Goal: Task Accomplishment & Management: Manage account settings

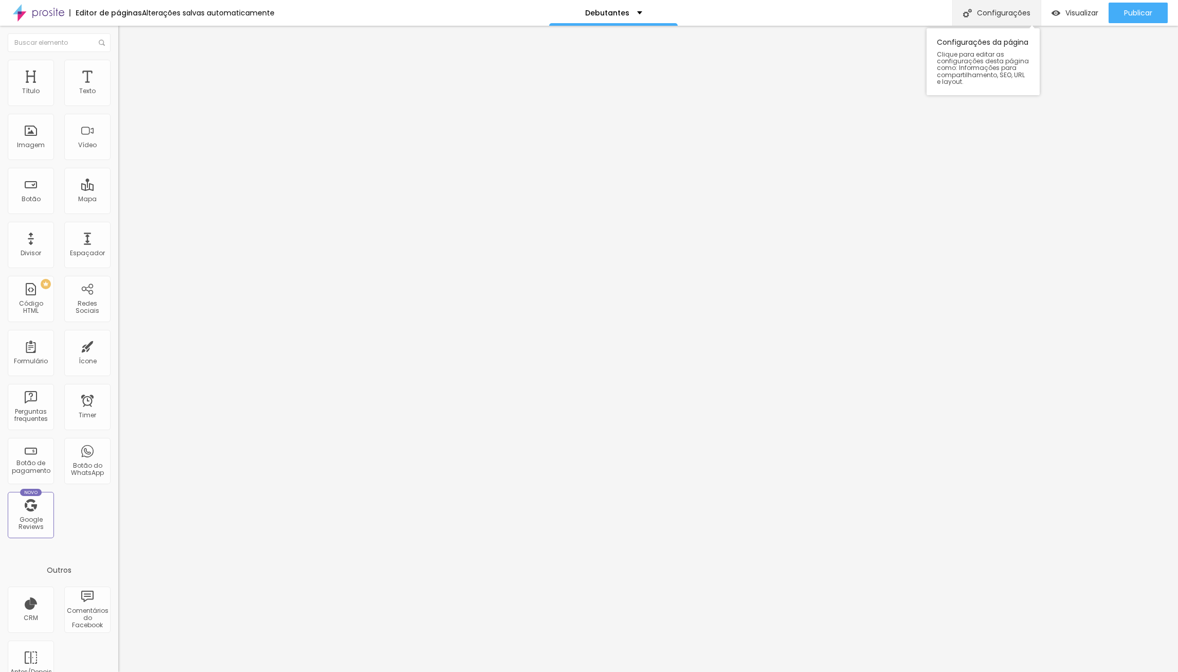
click at [994, 14] on div "Configurações" at bounding box center [997, 13] width 88 height 26
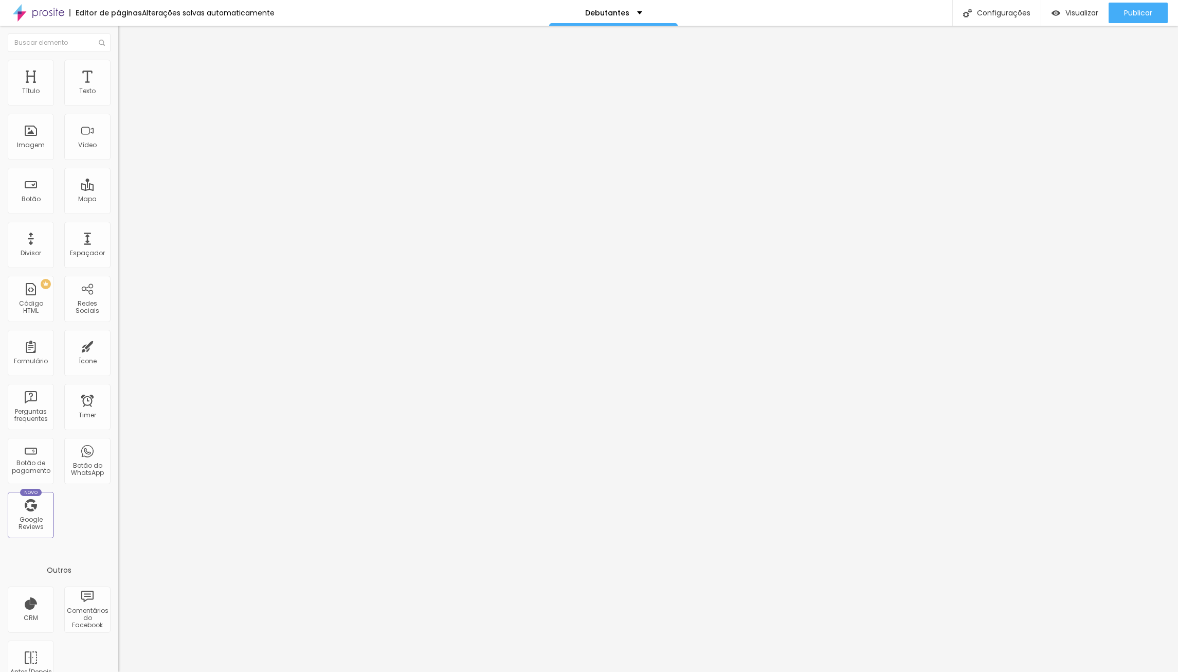
click at [781, 671] on div at bounding box center [589, 682] width 1178 height 9
click at [999, 15] on div "Configurações" at bounding box center [997, 13] width 88 height 26
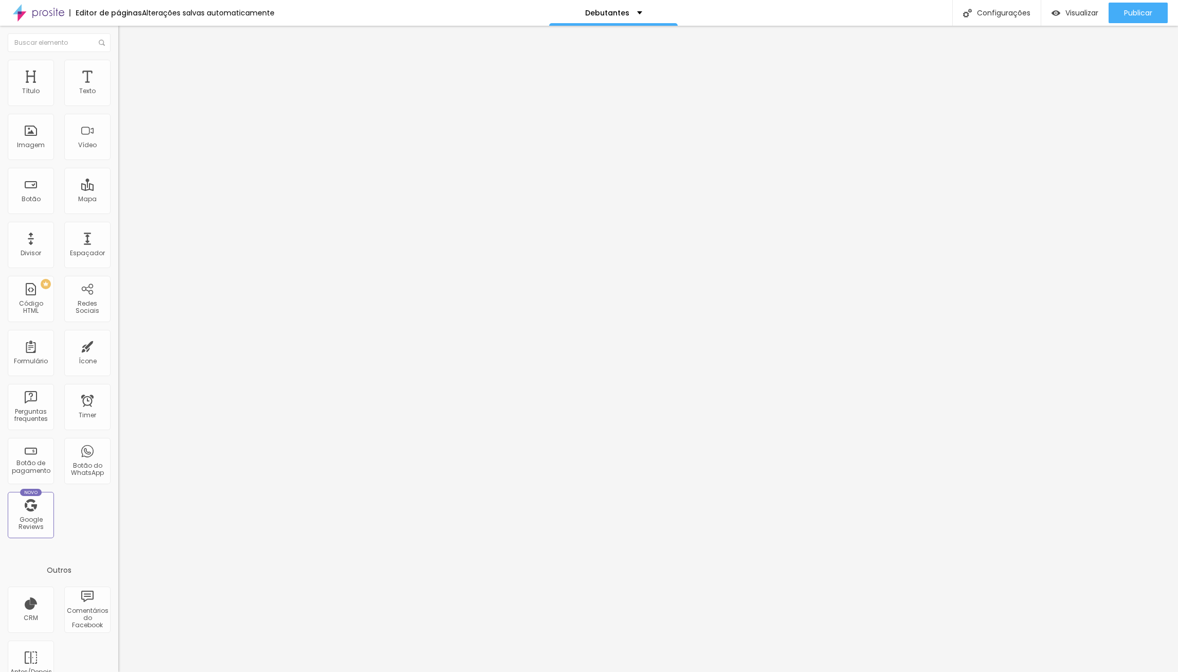
click at [777, 671] on div at bounding box center [589, 682] width 1178 height 9
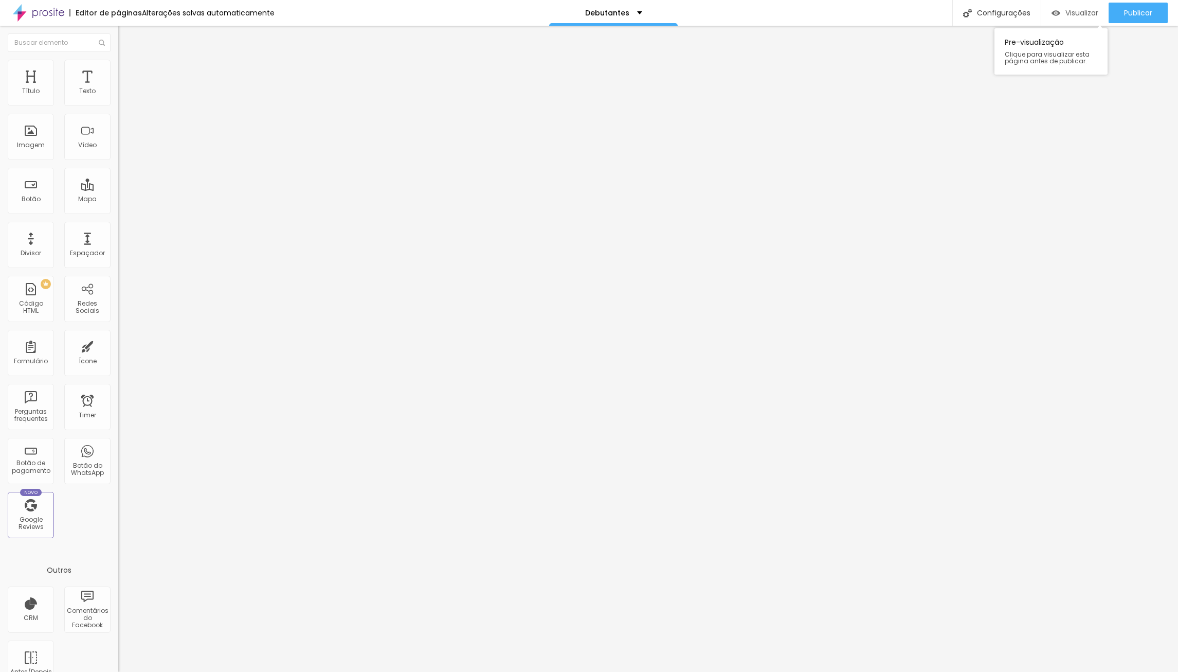
click at [1089, 10] on span "Visualizar" at bounding box center [1082, 13] width 33 height 8
click at [634, 15] on div "Debutantes" at bounding box center [613, 12] width 57 height 7
click at [634, 7] on div "Debutantes" at bounding box center [613, 3] width 43 height 7
click at [1006, 12] on div "Configurações" at bounding box center [997, 13] width 88 height 26
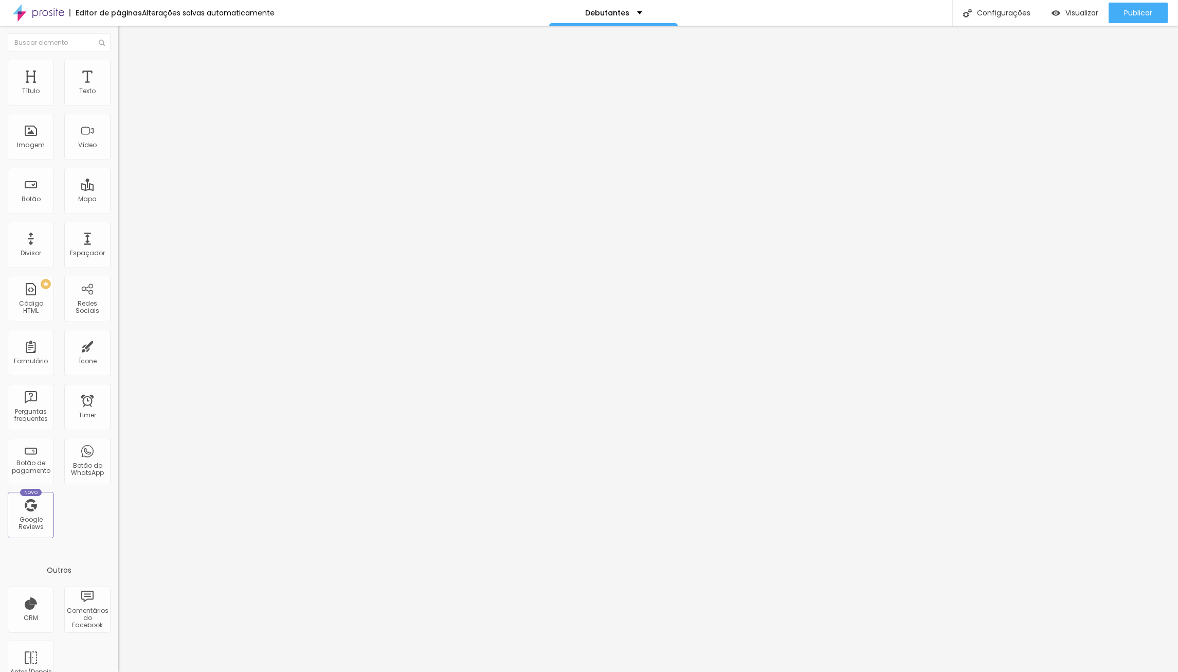
drag, startPoint x: 732, startPoint y: 413, endPoint x: 515, endPoint y: 331, distance: 231.9
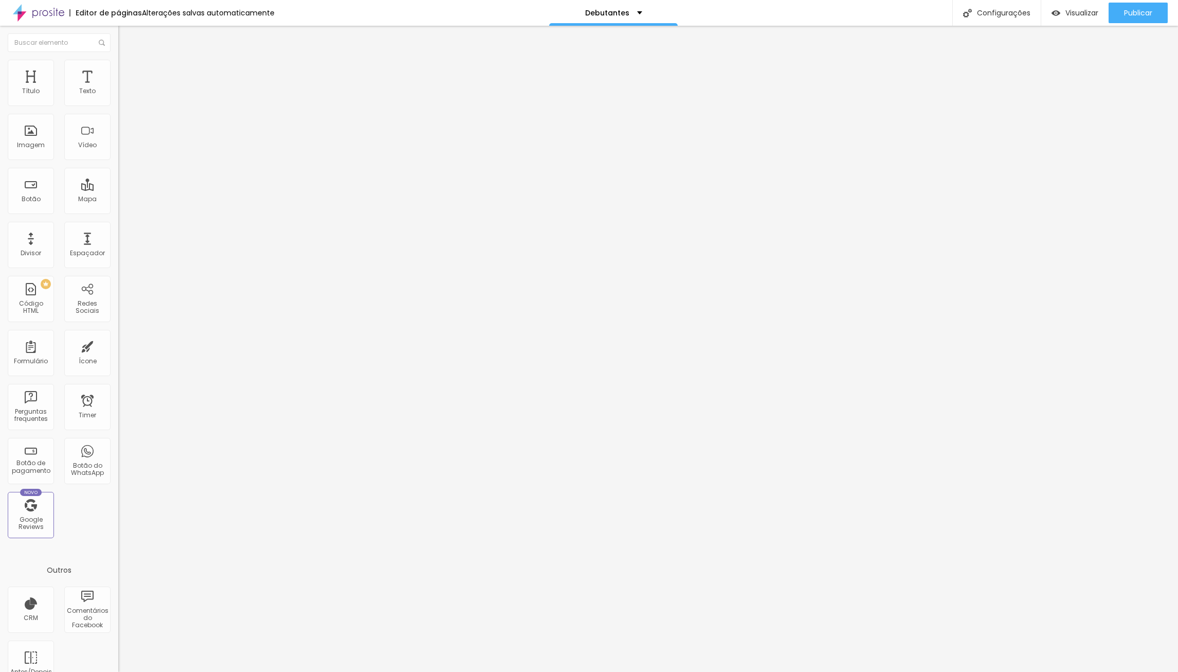
click at [774, 671] on div at bounding box center [589, 682] width 1178 height 9
click at [44, 310] on div "Código HTML" at bounding box center [30, 307] width 41 height 15
click at [30, 299] on div "PREMIUM Código HTML" at bounding box center [31, 299] width 46 height 46
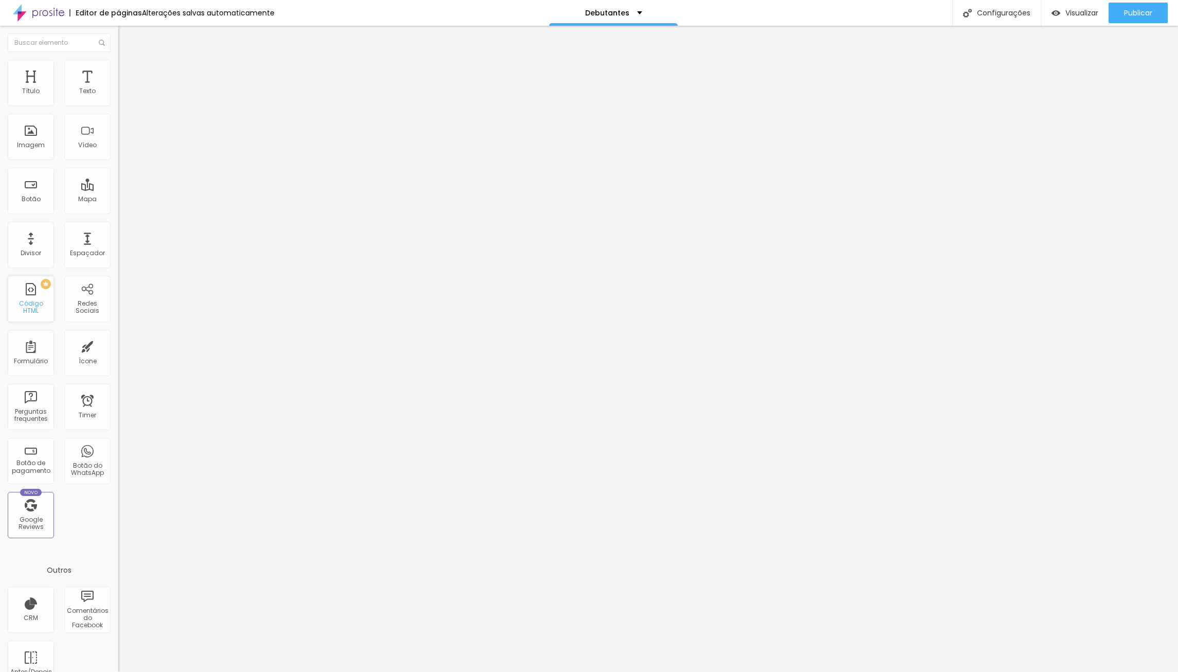
click at [32, 314] on div "Código HTML" at bounding box center [30, 307] width 41 height 15
click at [35, 289] on div "PREMIUM Código HTML" at bounding box center [31, 299] width 46 height 46
click at [55, 18] on img at bounding box center [38, 13] width 51 height 26
click at [27, 308] on div "Código HTML" at bounding box center [30, 307] width 41 height 15
click at [93, 307] on div "Redes Sociais" at bounding box center [87, 307] width 41 height 15
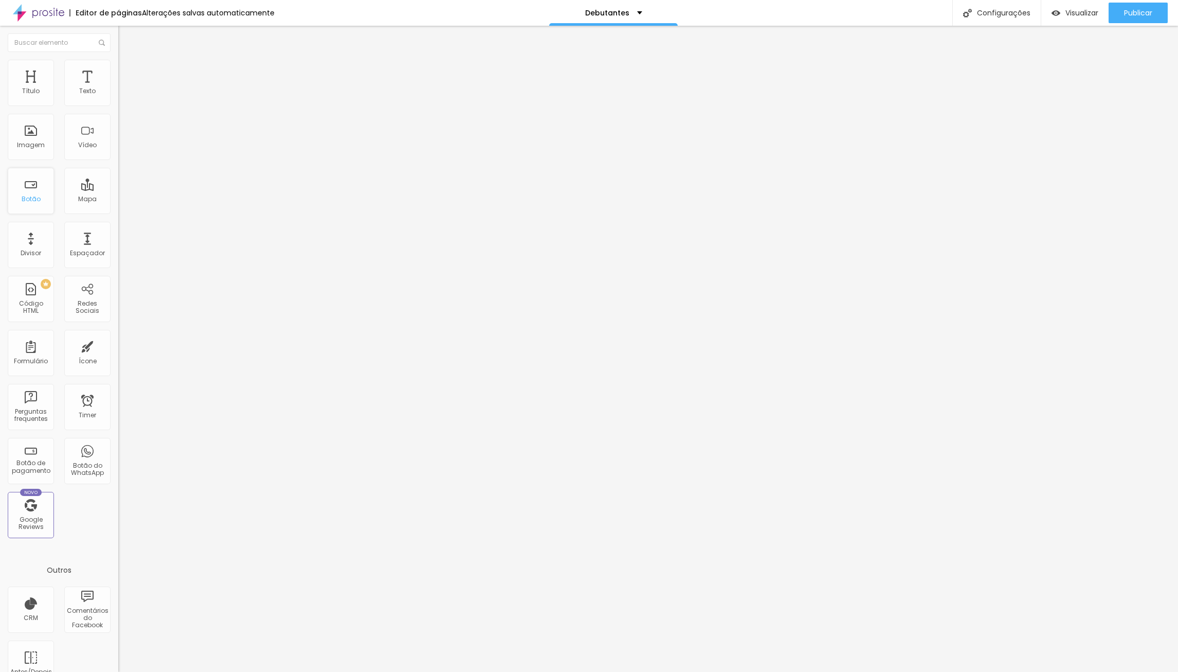
click at [34, 210] on div "Botão" at bounding box center [31, 191] width 46 height 46
click at [40, 91] on div "Título" at bounding box center [31, 83] width 46 height 46
click at [1076, 13] on span "Visualizar" at bounding box center [1082, 13] width 33 height 8
click at [1005, 16] on div "Configurações" at bounding box center [997, 13] width 88 height 26
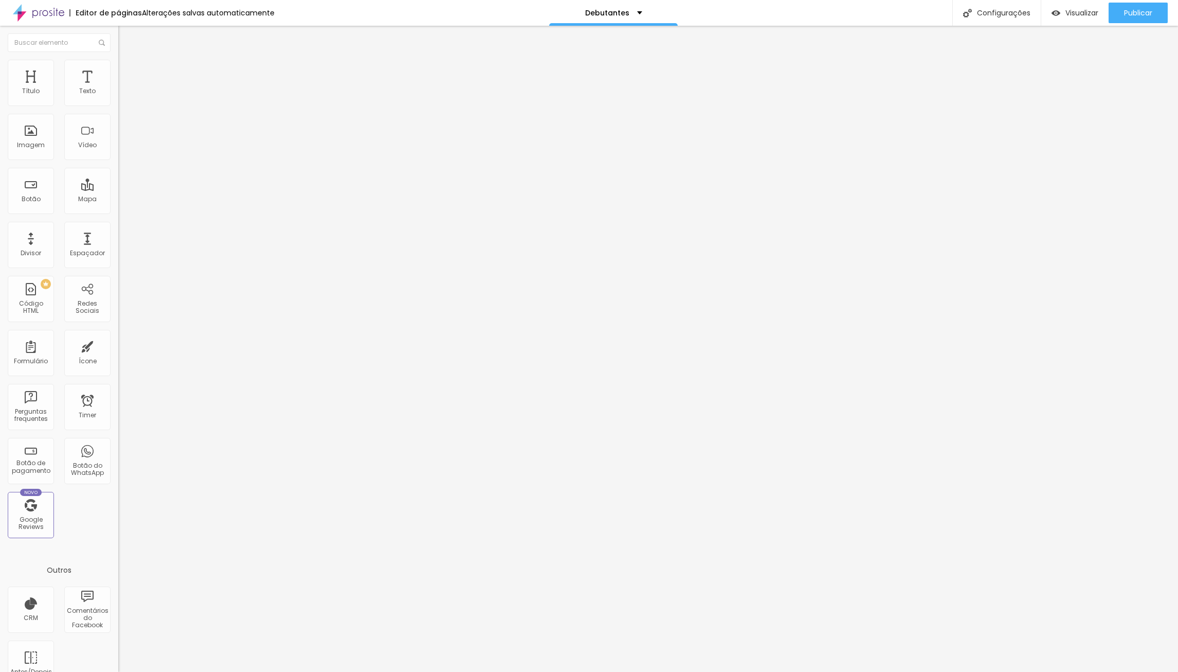
click at [779, 671] on div at bounding box center [589, 682] width 1178 height 9
click at [32, 310] on div "Código HTML" at bounding box center [30, 307] width 41 height 15
click at [126, 40] on img "button" at bounding box center [130, 37] width 8 height 8
click at [6, 85] on div "Título Texto Imagem Vídeo Botão Mapa Divisor Espaçador PREMIUM Código HTML Rede…" at bounding box center [59, 303] width 118 height 486
click at [25, 87] on div "Título" at bounding box center [31, 83] width 46 height 46
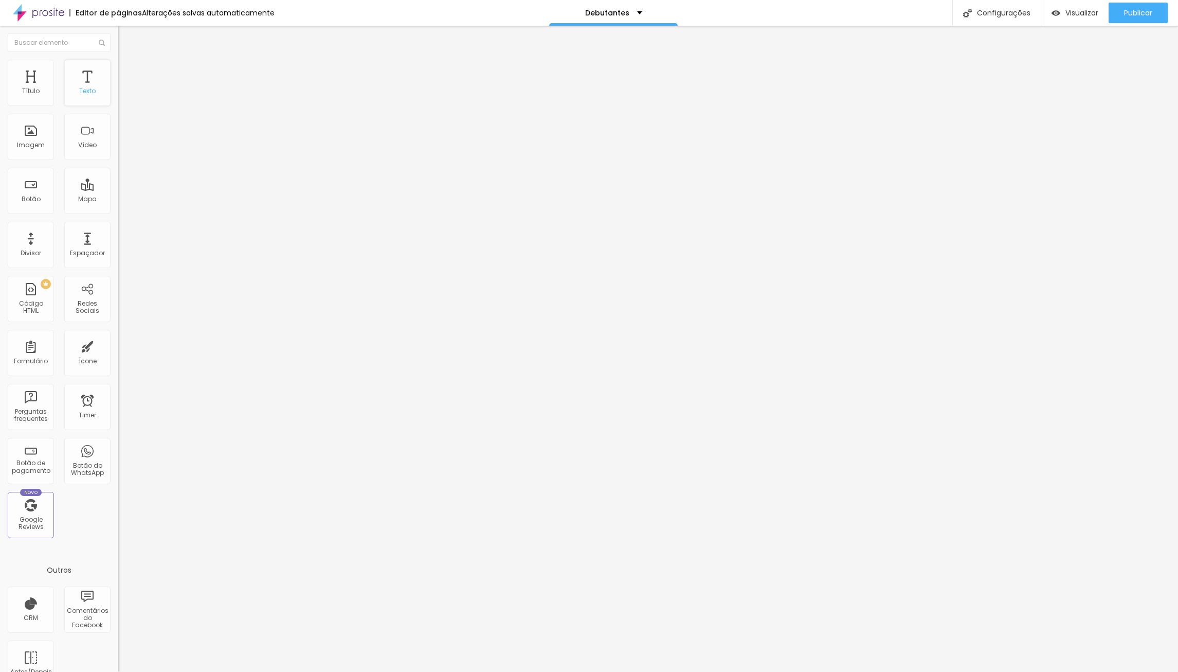
click at [95, 85] on div "Texto" at bounding box center [87, 83] width 46 height 46
click at [118, 32] on button "Editar Título" at bounding box center [177, 38] width 118 height 24
click at [93, 466] on div "Botão do WhatsApp" at bounding box center [87, 469] width 41 height 15
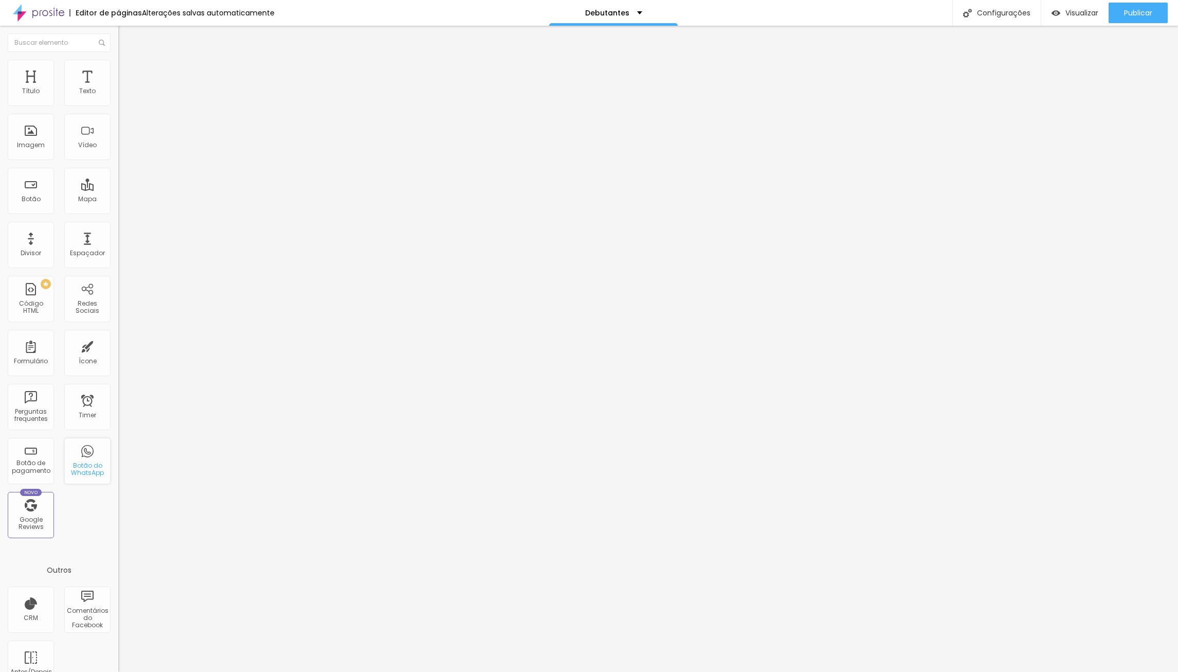
click at [93, 466] on div "Botão do WhatsApp" at bounding box center [87, 469] width 41 height 15
click at [45, 474] on div "Botão de pagamento" at bounding box center [30, 466] width 41 height 15
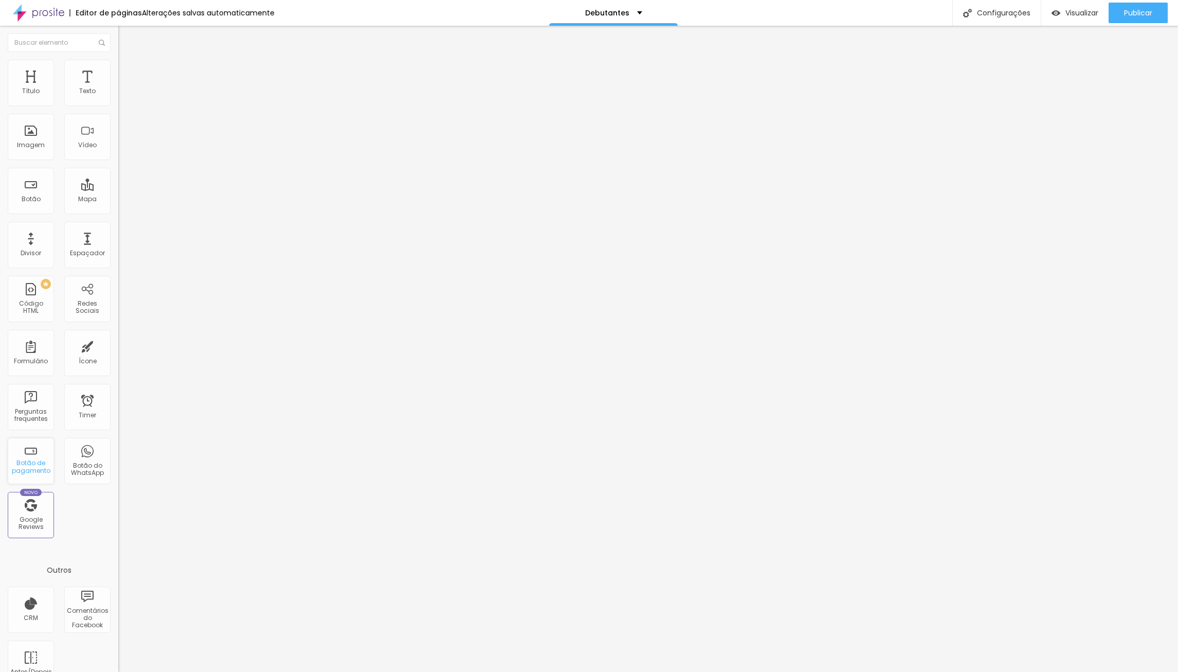
click at [45, 474] on div "Botão de pagamento" at bounding box center [30, 466] width 41 height 15
click at [36, 423] on div "Perguntas frequentes" at bounding box center [30, 415] width 41 height 15
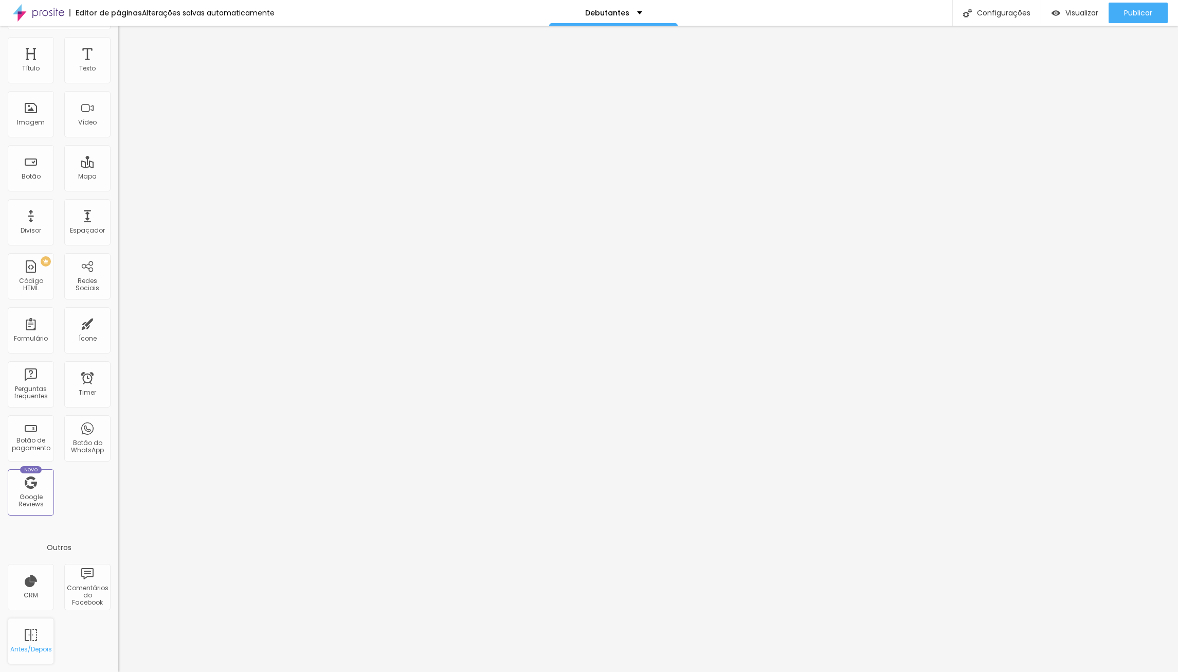
click at [39, 633] on div "Antes/Depois" at bounding box center [31, 641] width 46 height 46
click at [20, 350] on div "Formulário" at bounding box center [31, 330] width 46 height 46
click at [29, 291] on div "PREMIUM Código HTML" at bounding box center [31, 276] width 46 height 46
click at [65, 249] on div "Título Texto Imagem Vídeo Botão Mapa Divisor Espaçador PREMIUM Código HTML Rede…" at bounding box center [59, 280] width 118 height 486
click at [58, 173] on div "Título Texto Imagem Vídeo Botão Mapa Divisor Espaçador PREMIUM Código HTML Rede…" at bounding box center [59, 280] width 118 height 486
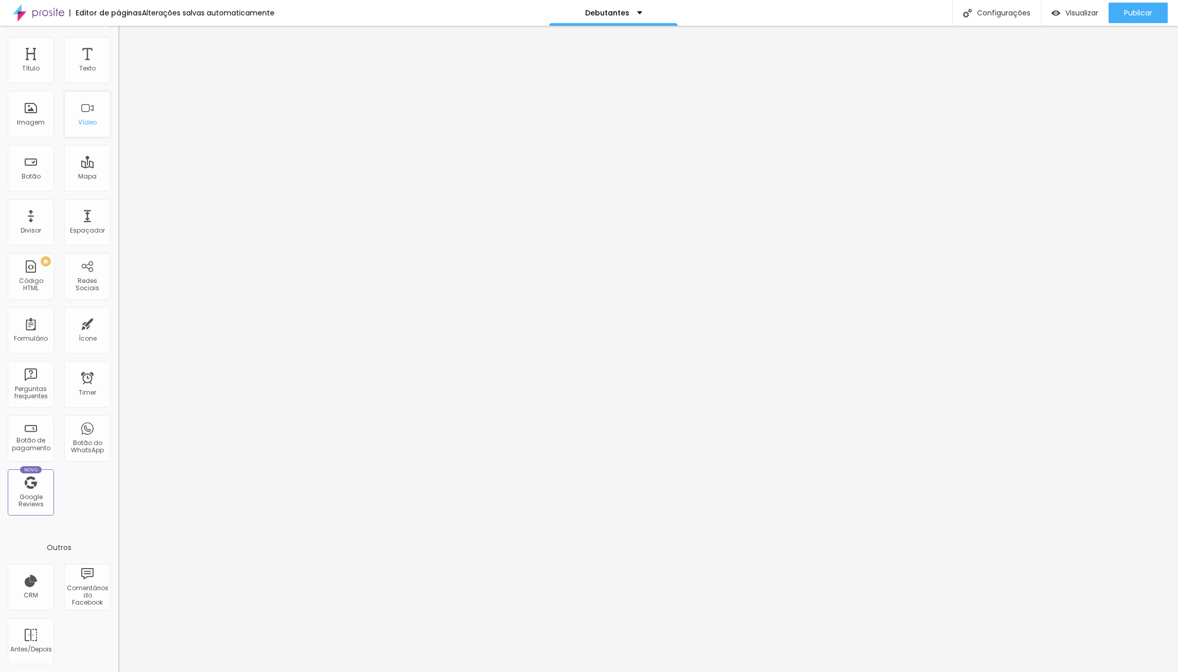
click at [98, 130] on div "Vídeo" at bounding box center [87, 114] width 46 height 46
click at [1078, 15] on span "Visualizar" at bounding box center [1082, 13] width 33 height 8
click at [1012, 16] on div "Configurações" at bounding box center [997, 13] width 88 height 26
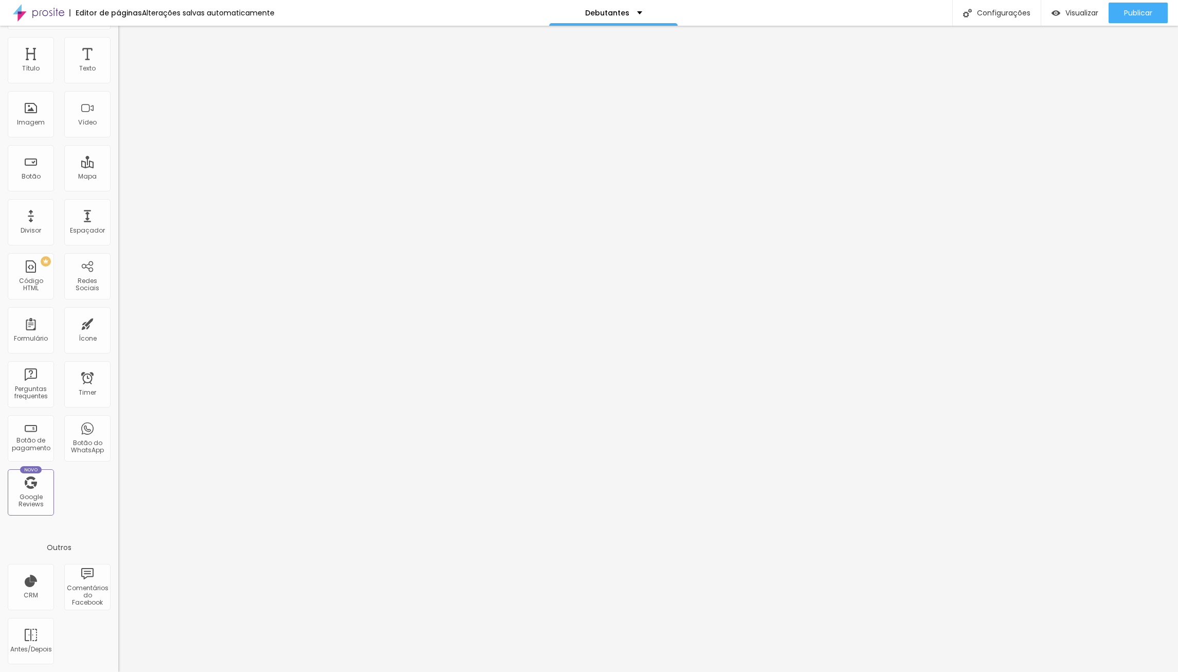
click at [776, 671] on div at bounding box center [589, 682] width 1178 height 9
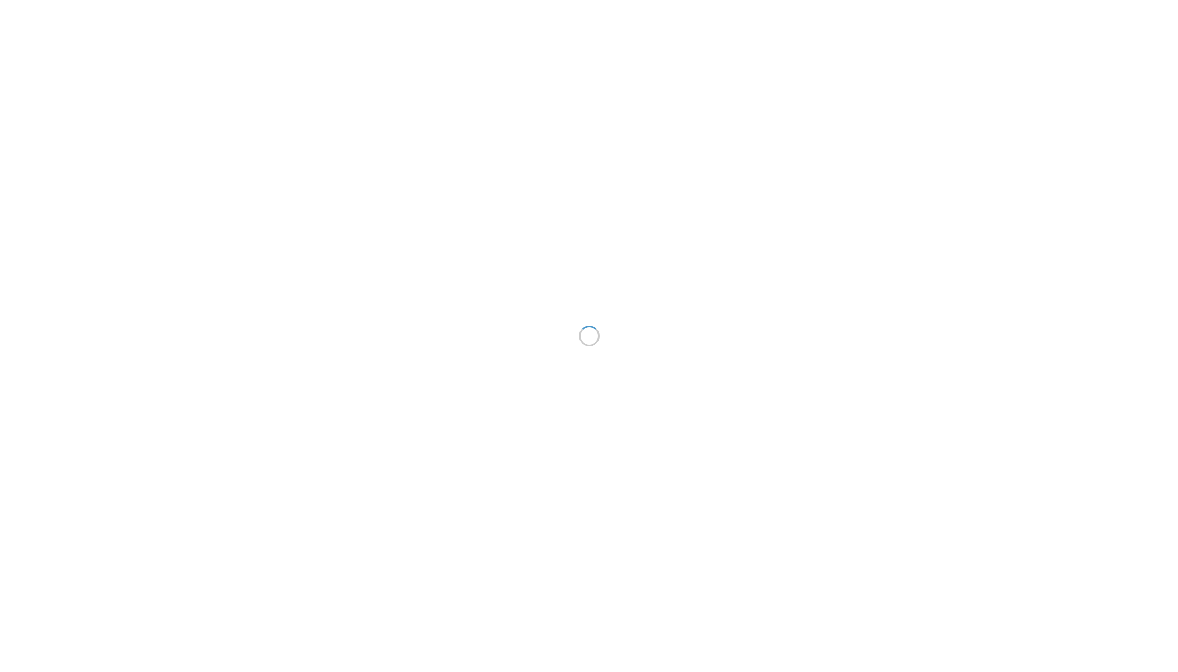
scroll to position [25, 0]
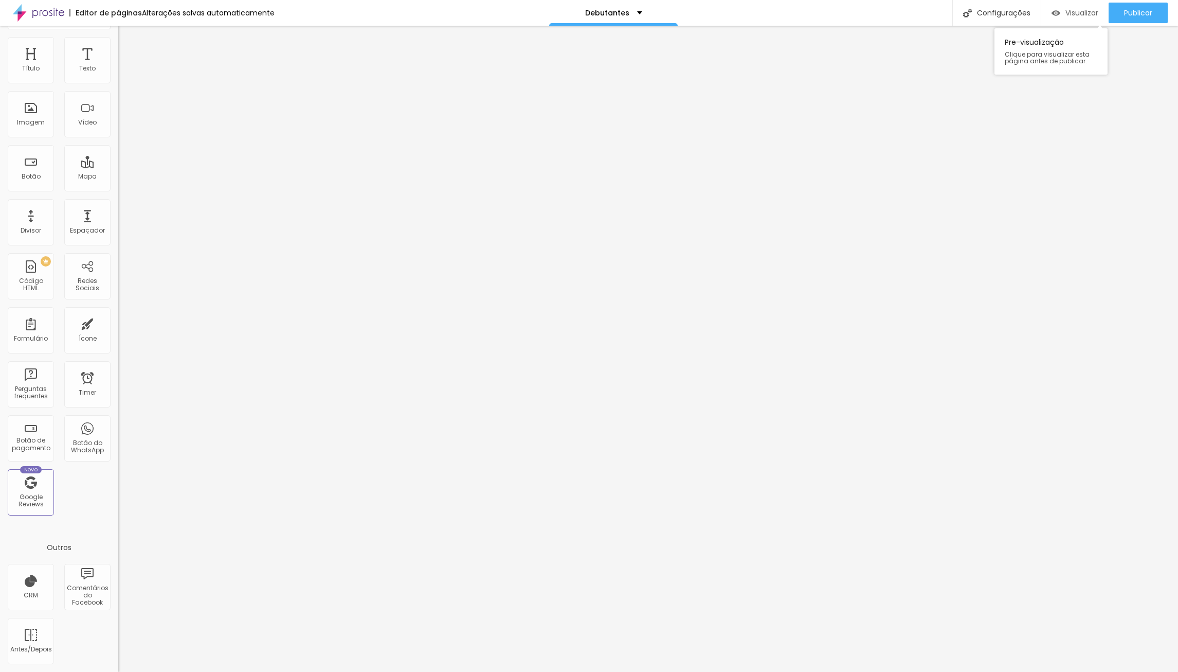
click at [1073, 15] on span "Visualizar" at bounding box center [1082, 13] width 33 height 8
click at [38, 635] on div "Antes/Depois" at bounding box center [31, 641] width 46 height 46
click at [41, 105] on div "Imagem" at bounding box center [31, 114] width 46 height 46
click at [29, 115] on div "Imagem" at bounding box center [31, 114] width 46 height 46
click at [612, 18] on div "Debutantes" at bounding box center [613, 13] width 129 height 26
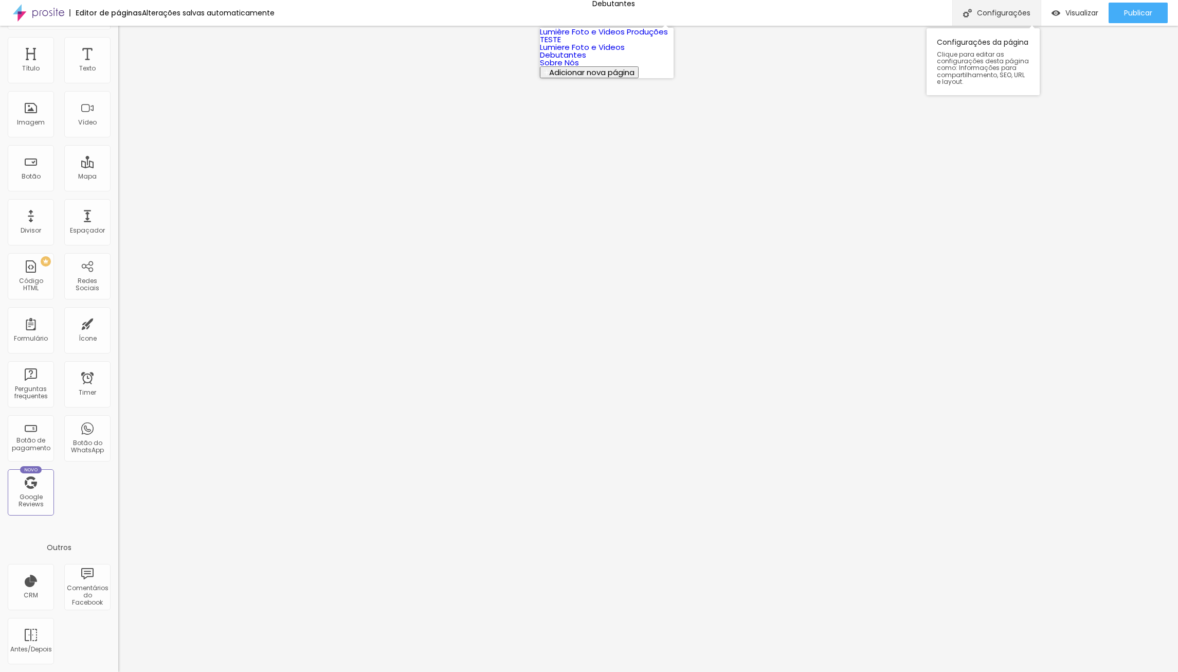
click at [1003, 18] on div "Configurações" at bounding box center [997, 13] width 88 height 26
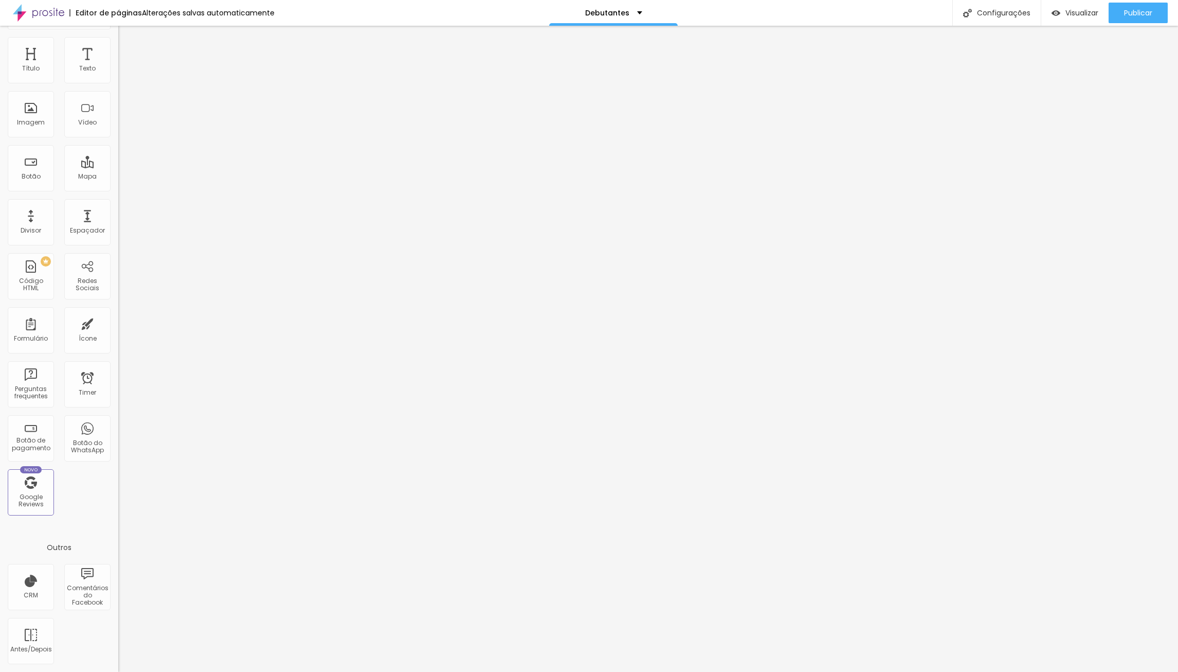
click at [776, 671] on div at bounding box center [589, 682] width 1178 height 9
click at [586, 12] on p "Debutantes" at bounding box center [607, 12] width 44 height 7
click at [594, 78] on span "Adicionar nova página" at bounding box center [591, 72] width 85 height 11
type input "Orçamento Debutatante"
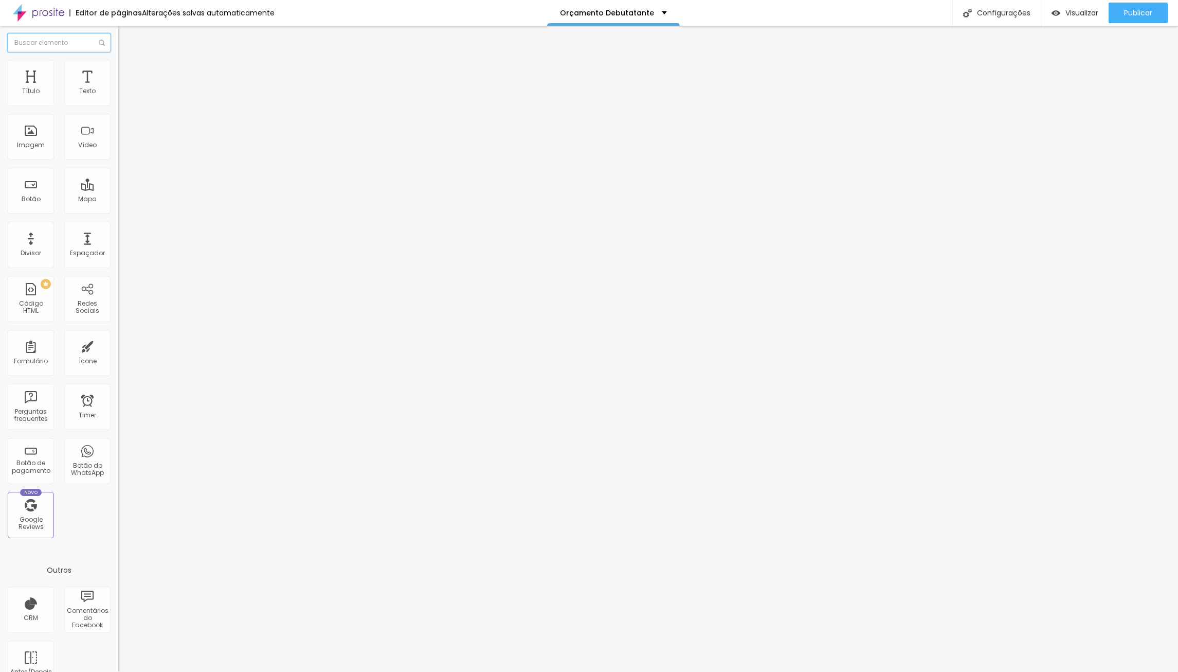
click at [64, 46] on input "text" at bounding box center [59, 42] width 103 height 19
click at [25, 87] on div "Título" at bounding box center [31, 83] width 46 height 46
click at [82, 82] on div "Texto" at bounding box center [87, 83] width 46 height 46
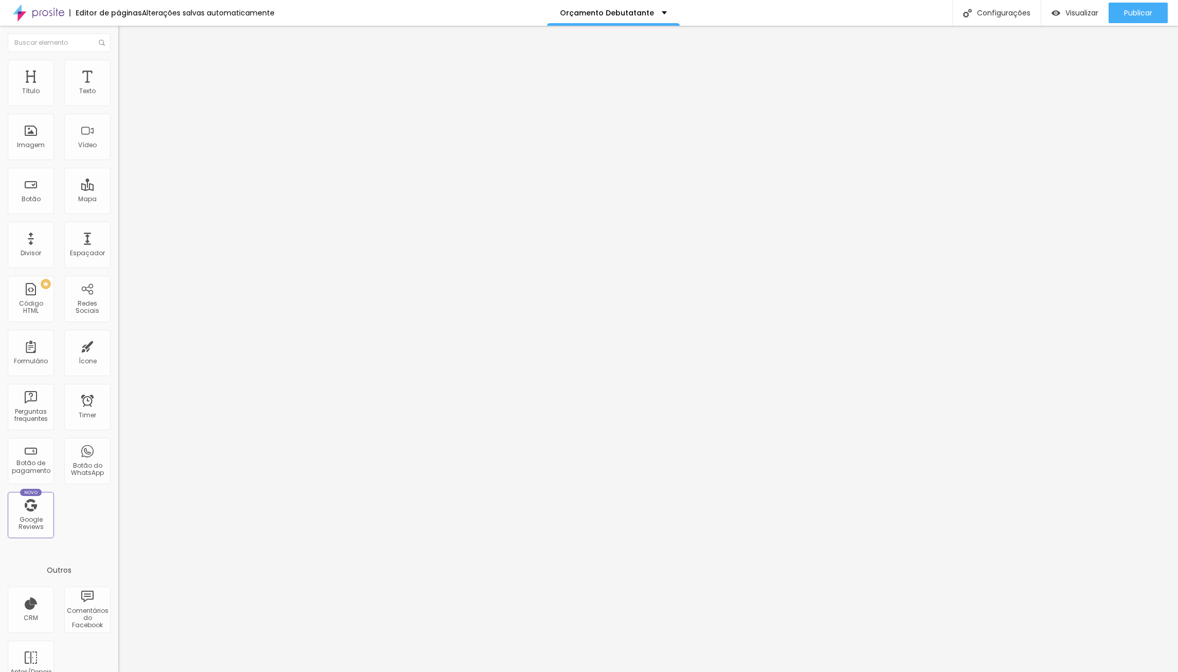
click at [175, 9] on div "Alterações salvas automaticamente" at bounding box center [208, 12] width 133 height 7
click at [841, 671] on div at bounding box center [589, 682] width 1178 height 9
click at [95, 12] on div "Editor de páginas" at bounding box center [105, 12] width 73 height 7
click at [57, 13] on img at bounding box center [38, 13] width 51 height 26
click at [1086, 13] on span "Visualizar" at bounding box center [1082, 13] width 33 height 8
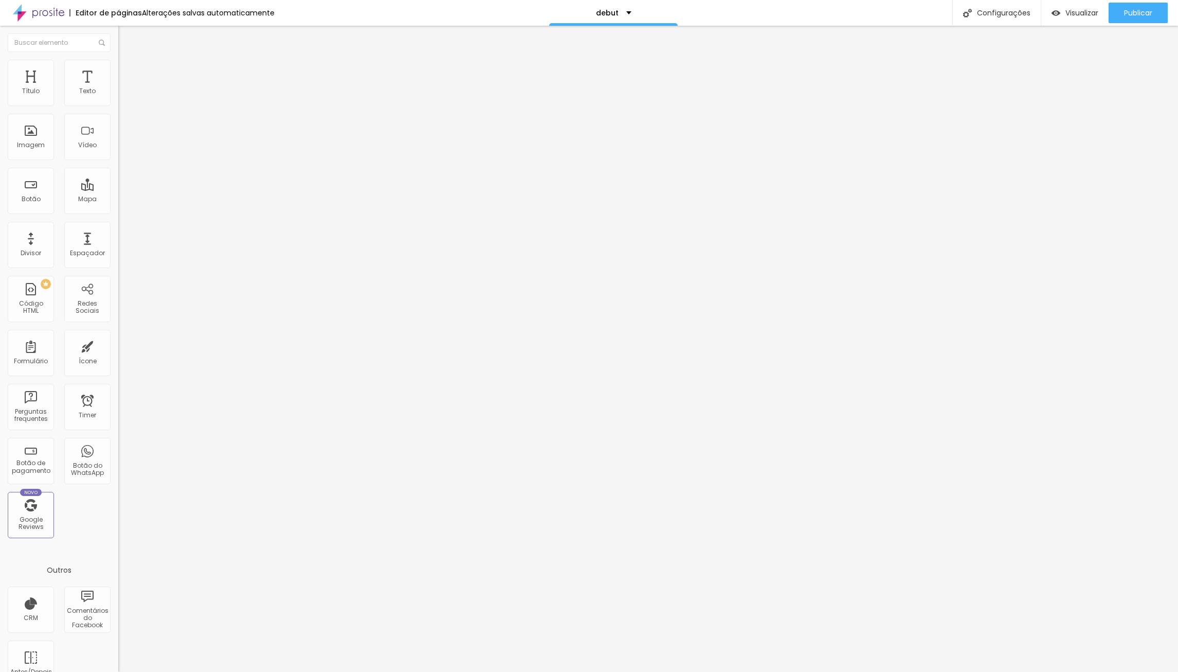
click at [118, 88] on span "Trocar imagem" at bounding box center [146, 84] width 56 height 9
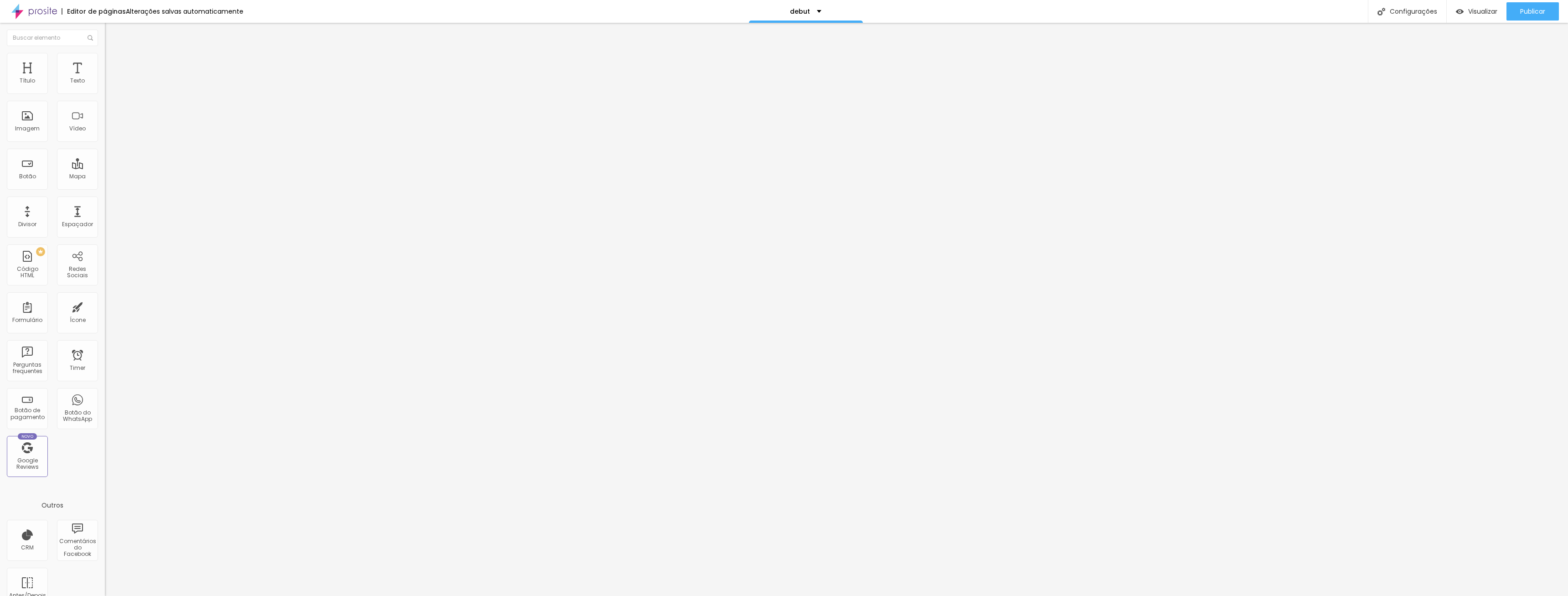
click at [105, 54] on li "Estilo" at bounding box center [157, 58] width 105 height 9
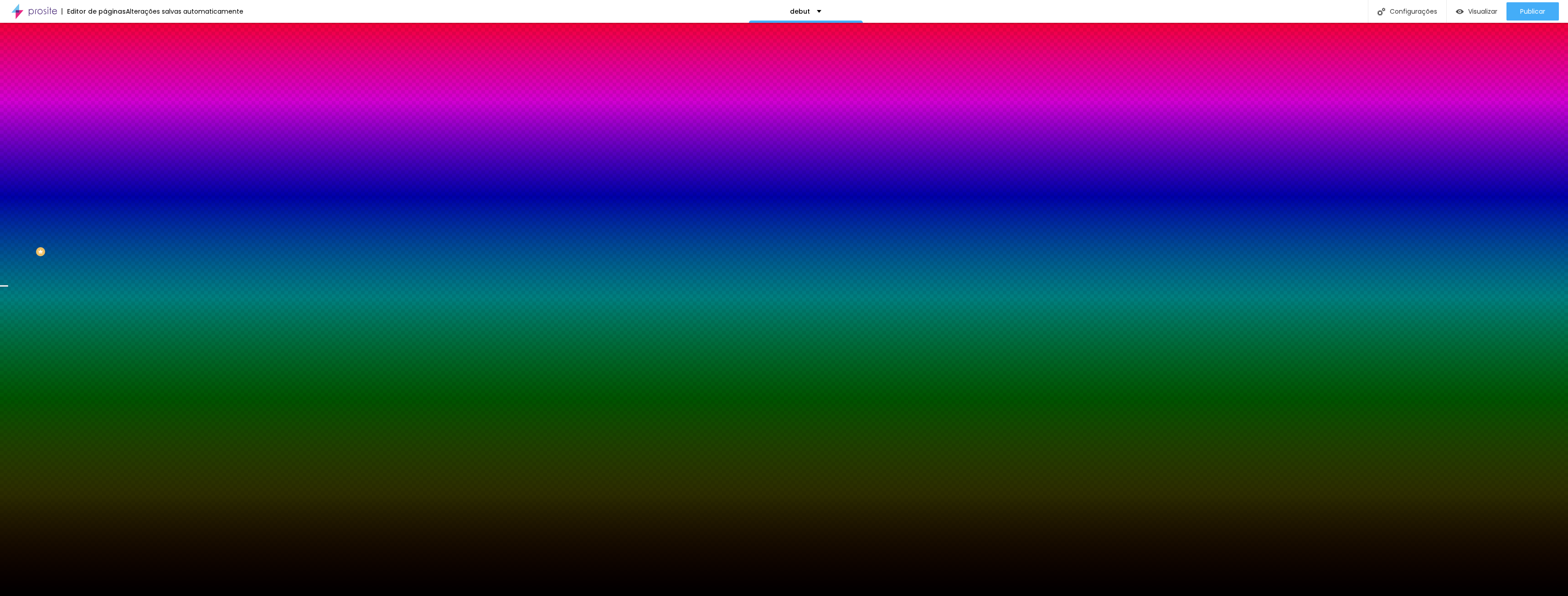
click at [105, 83] on div "Trocar imagem" at bounding box center [157, 79] width 105 height 6
click at [105, 84] on span "Trocar imagem" at bounding box center [129, 80] width 50 height 8
click at [105, 95] on span "Parallax" at bounding box center [115, 90] width 22 height 8
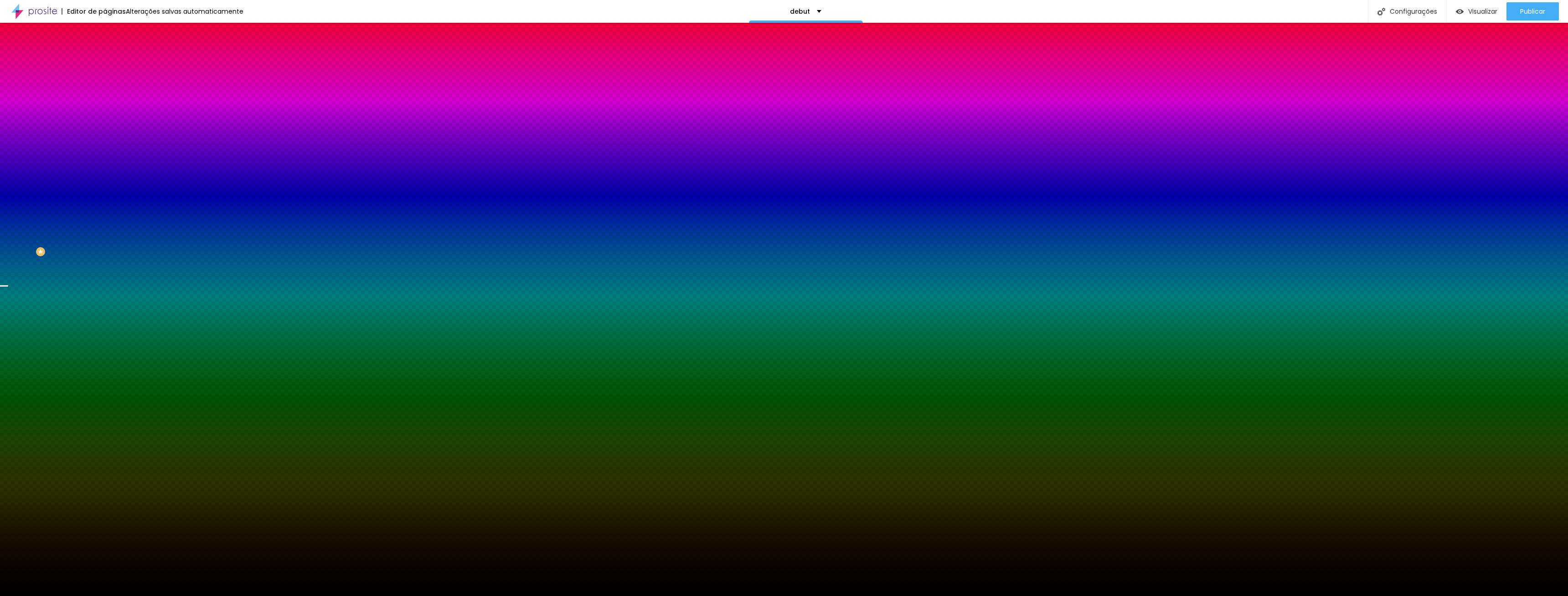
click at [105, 95] on span "Parallax" at bounding box center [115, 90] width 22 height 8
click at [105, 53] on li "Conteúdo" at bounding box center [157, 48] width 105 height 9
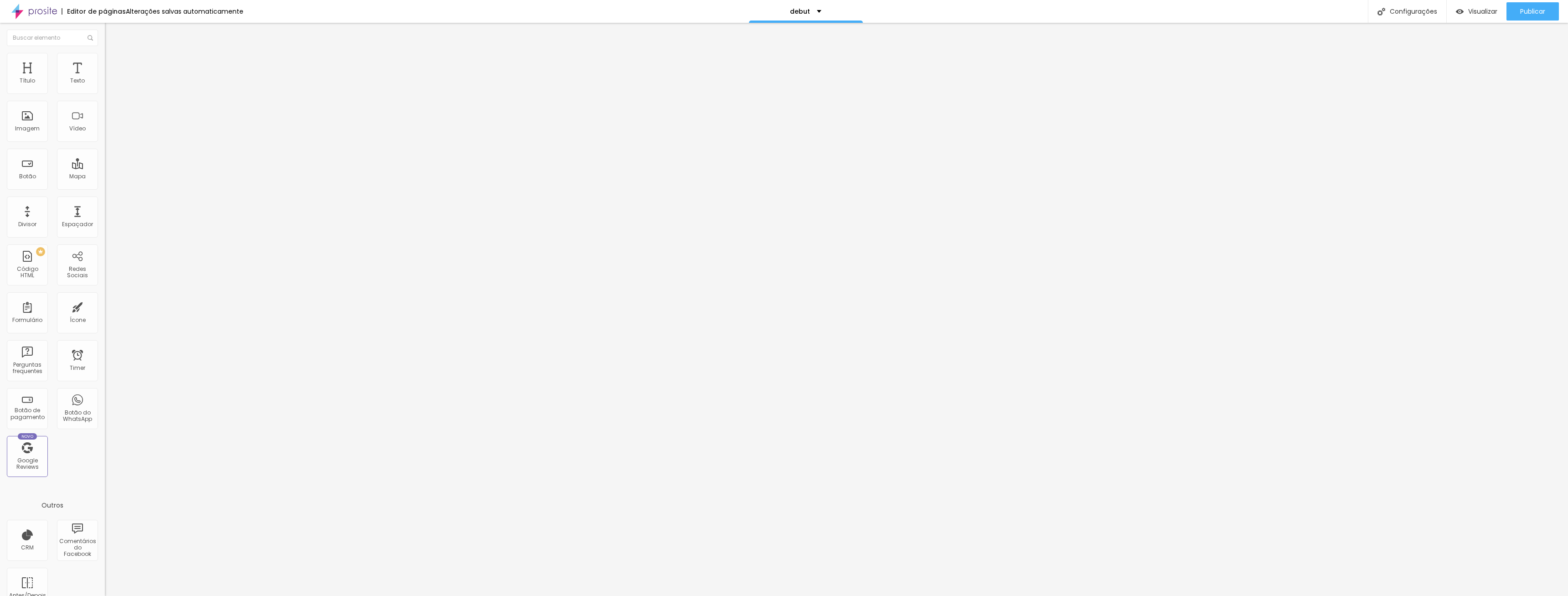
click at [105, 59] on ul "Conteúdo Estilo Avançado" at bounding box center [157, 57] width 105 height 27
click at [105, 62] on img at bounding box center [108, 66] width 8 height 8
click at [105, 59] on li "Estilo" at bounding box center [157, 58] width 105 height 9
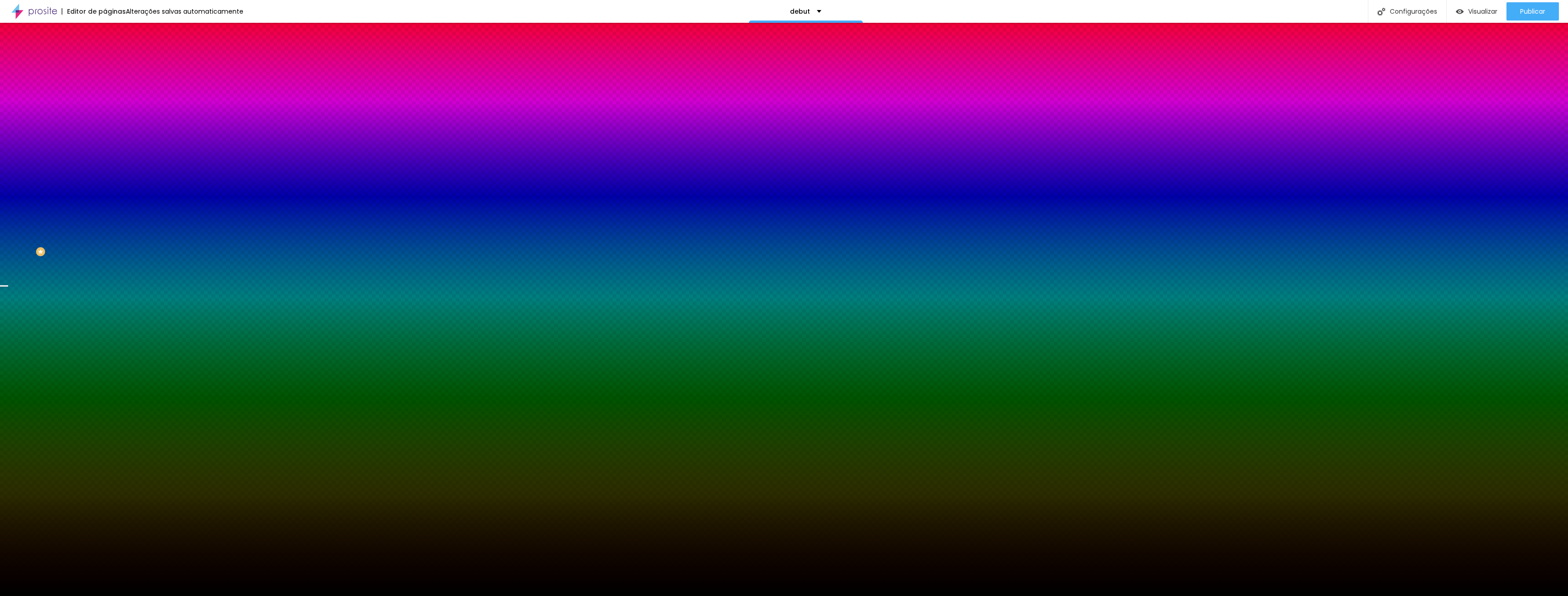
click at [105, 53] on li "Conteúdo" at bounding box center [157, 48] width 105 height 9
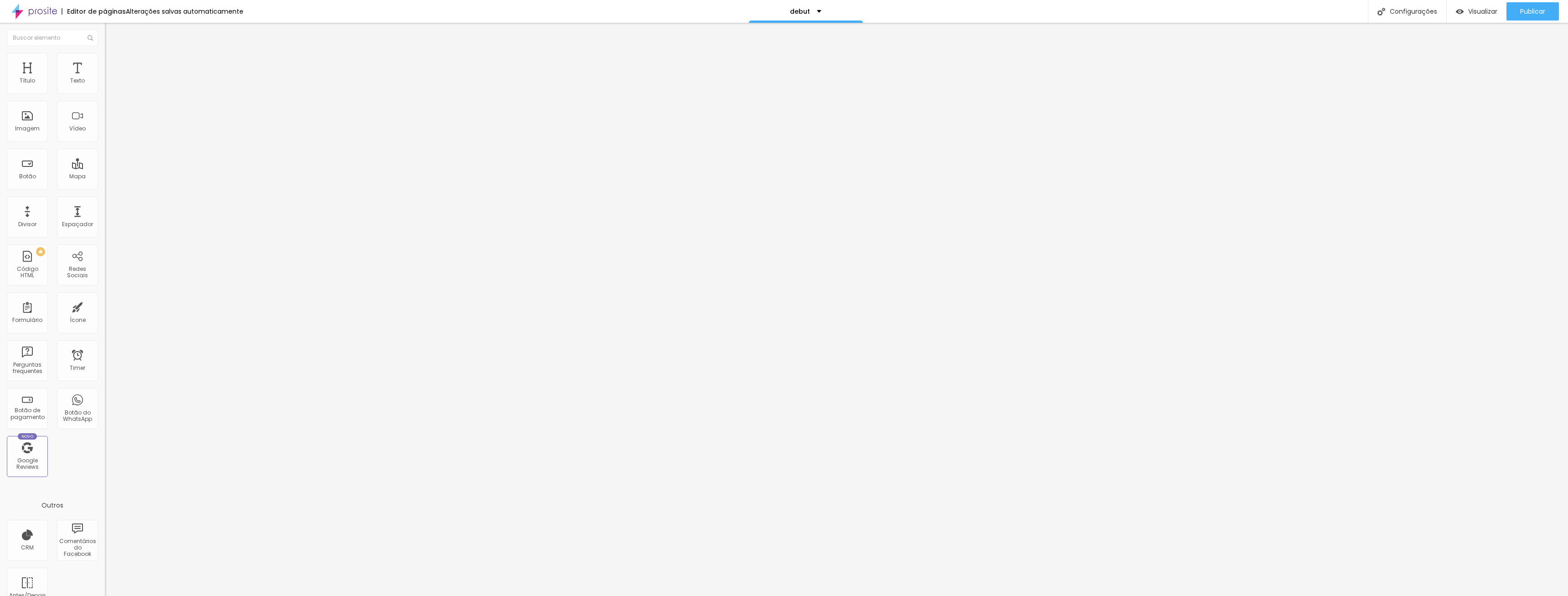
click at [113, 63] on span "Estilo" at bounding box center [121, 59] width 14 height 8
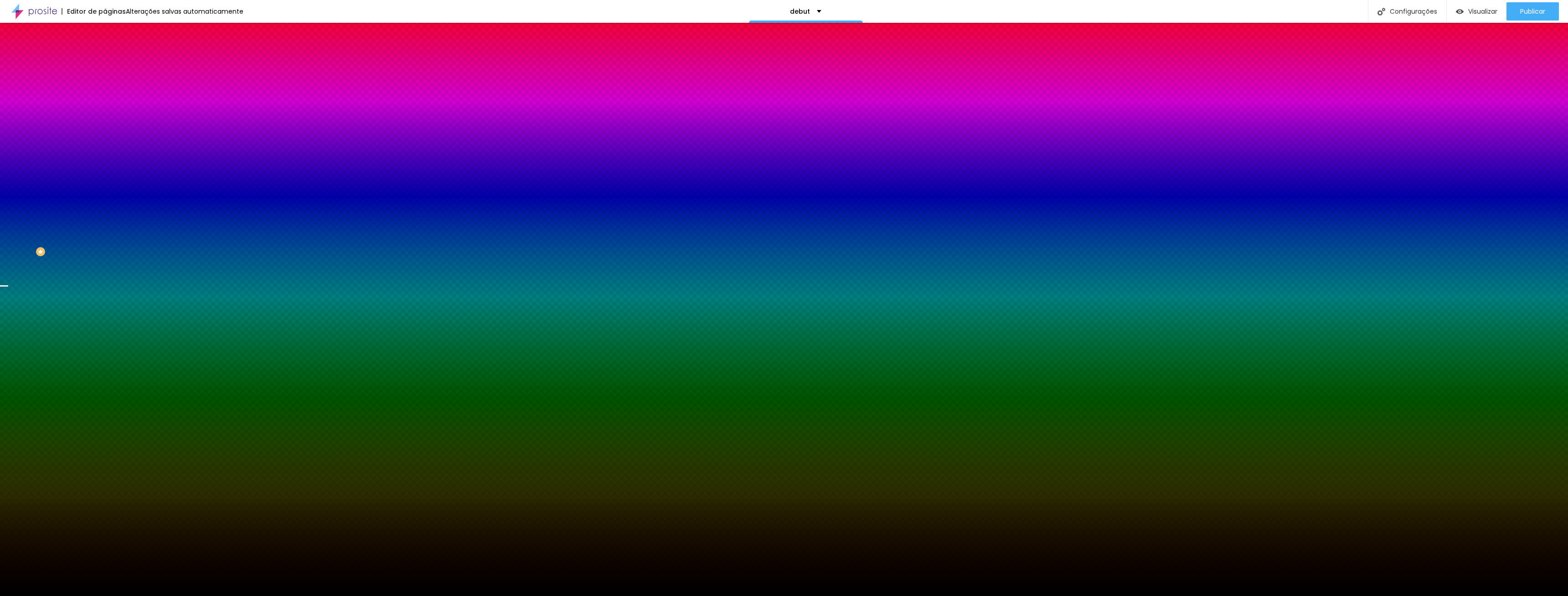
click at [105, 83] on div "Trocar imagem" at bounding box center [157, 79] width 105 height 6
click at [105, 84] on span "Trocar imagem" at bounding box center [129, 80] width 50 height 8
click at [112, 36] on img "button" at bounding box center [115, 33] width 7 height 7
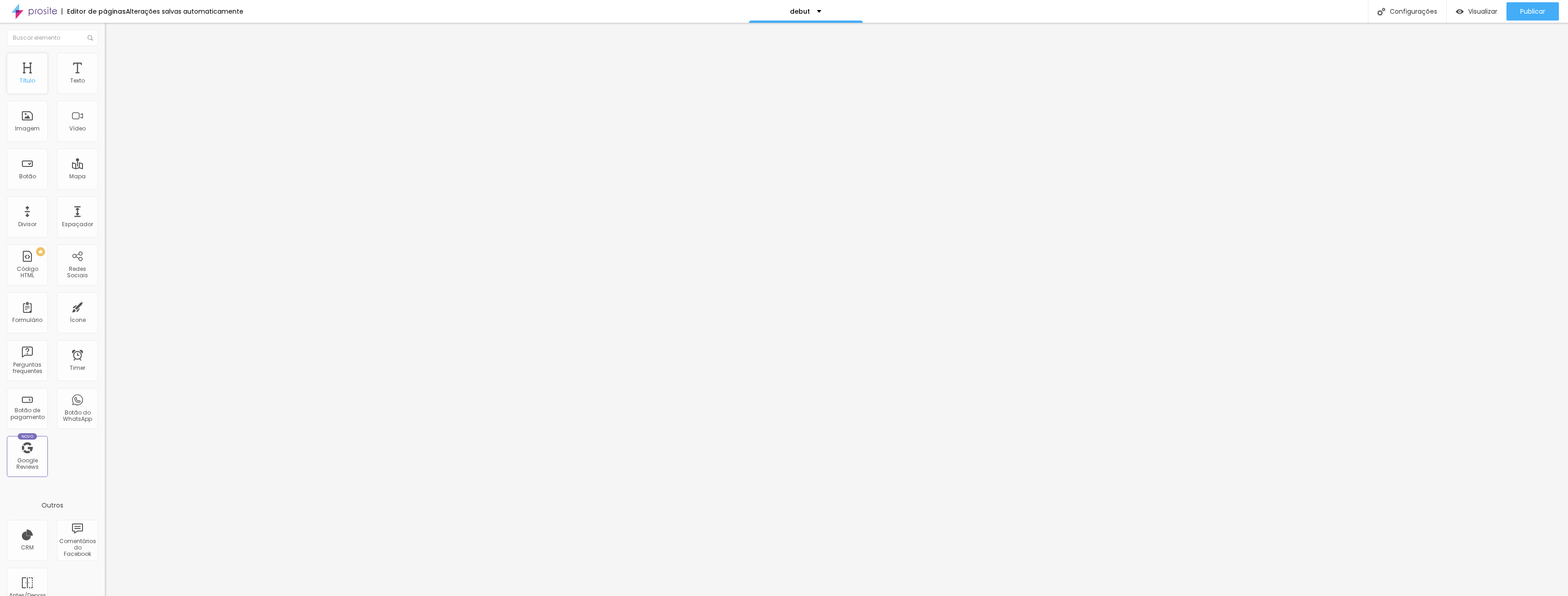
click at [15, 77] on div "Título" at bounding box center [27, 74] width 41 height 41
click at [105, 59] on img at bounding box center [108, 57] width 8 height 8
